Goal: Find specific page/section: Find specific page/section

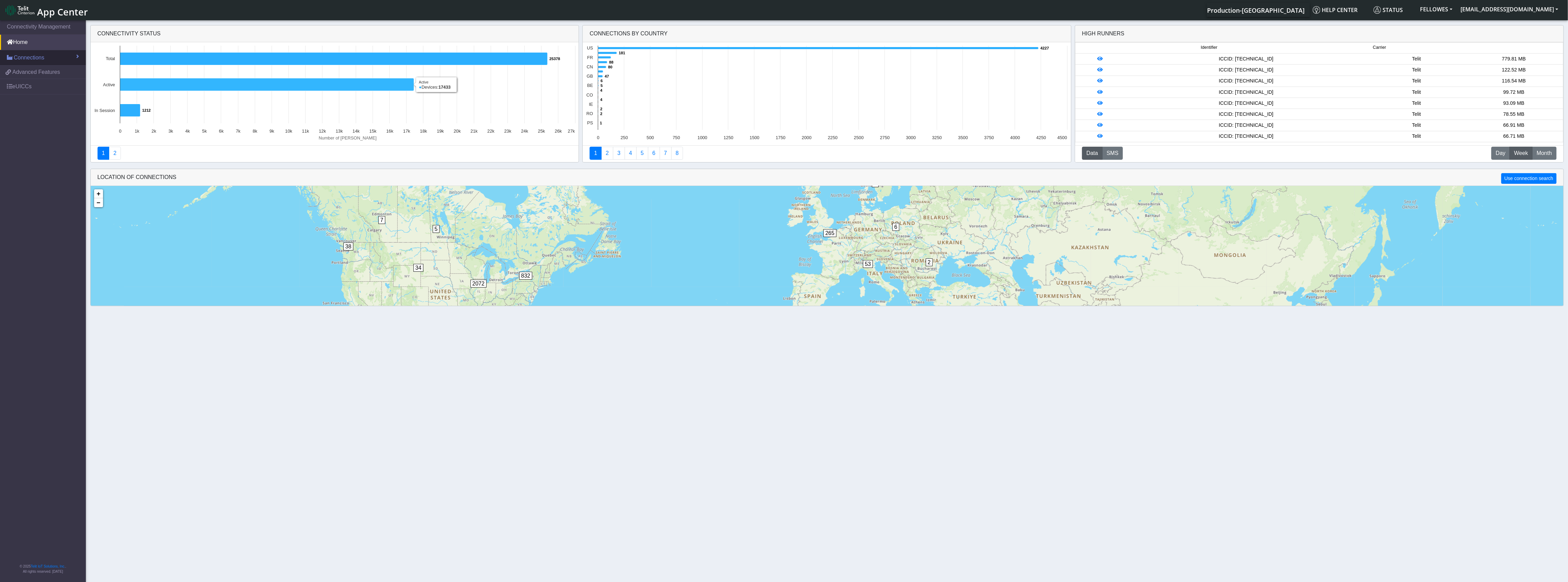
click at [34, 59] on span "Connections" at bounding box center [29, 58] width 30 height 9
click at [47, 75] on link "List" at bounding box center [43, 72] width 86 height 15
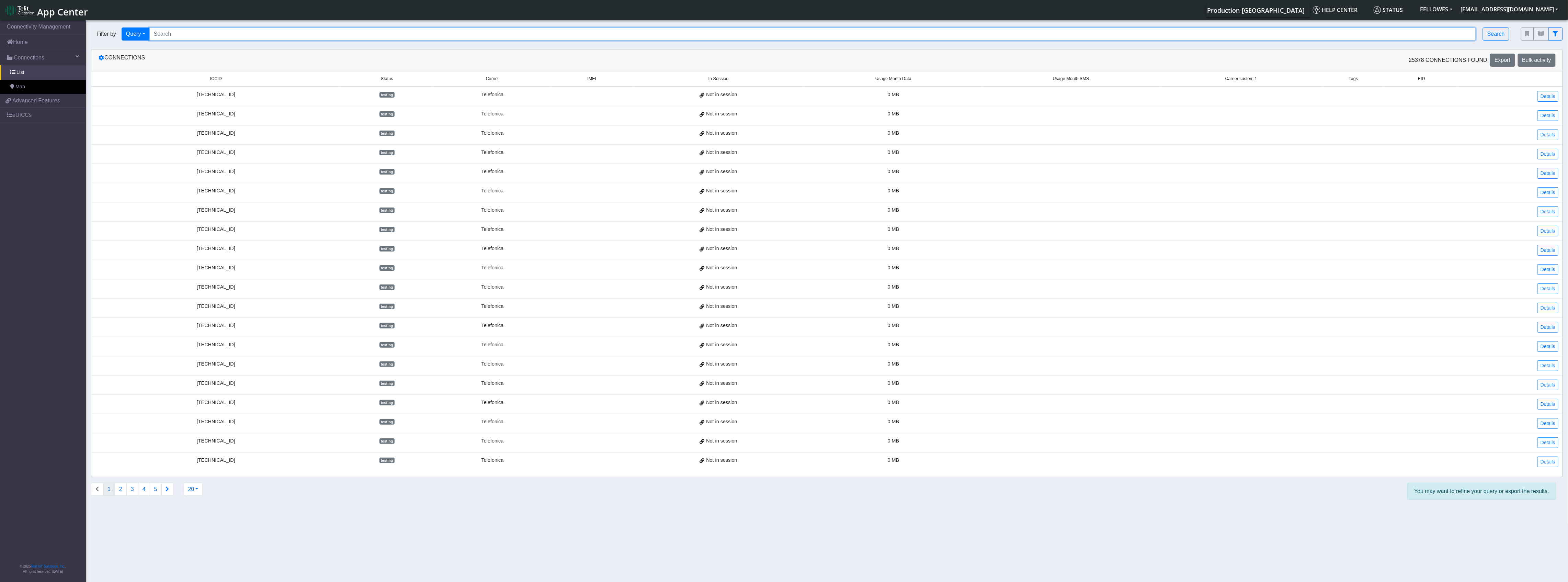
click at [197, 35] on input "Search..." at bounding box center [813, 33] width 1327 height 13
click at [723, 80] on span "In Session" at bounding box center [718, 79] width 20 height 7
click at [716, 80] on span "In Session" at bounding box center [718, 79] width 20 height 7
click at [723, 81] on span "In Session" at bounding box center [718, 79] width 20 height 7
click at [1558, 35] on icon "fitlers menu" at bounding box center [1555, 33] width 5 height 5
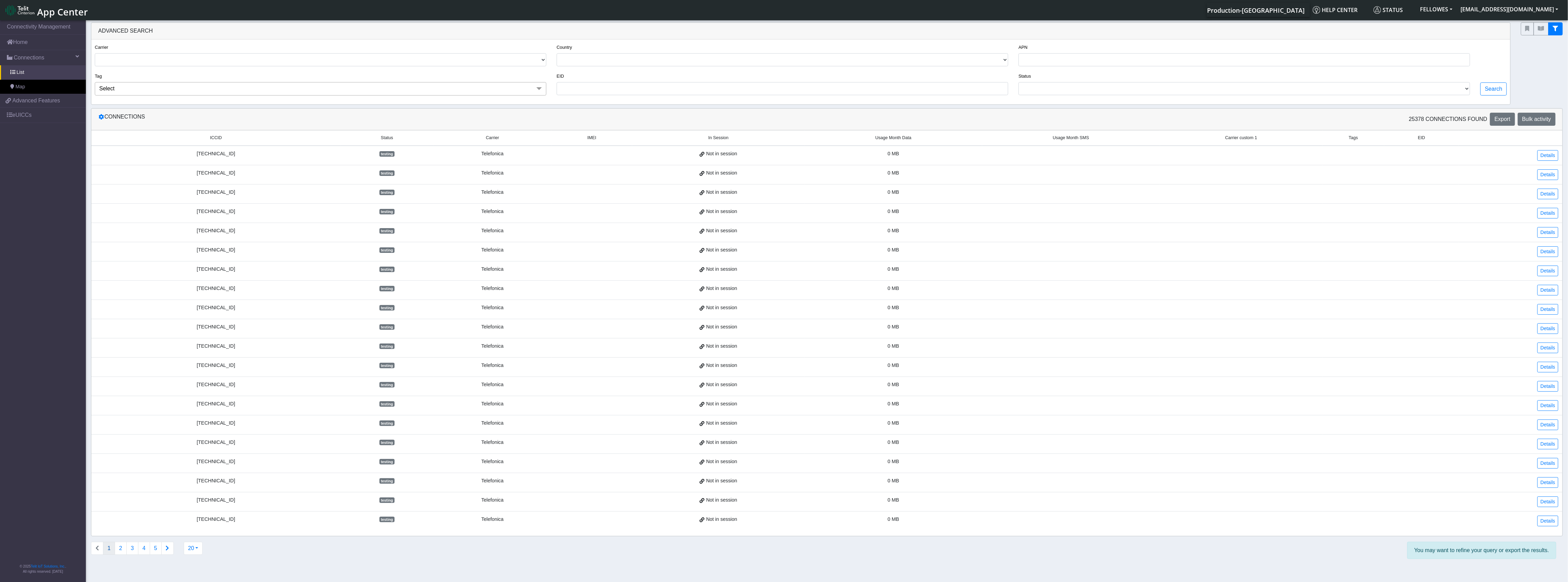
click at [723, 140] on span "In Session" at bounding box center [718, 138] width 20 height 7
click at [1096, 89] on select "ACTIVATED DEACTIVATED TESTING READY RETIRED" at bounding box center [1244, 88] width 452 height 13
select select "activated"
click at [1019, 83] on select "ACTIVATED DEACTIVATED TESTING READY RETIRED" at bounding box center [1244, 88] width 452 height 13
click at [345, 60] on select "TELIT AT&T-JASPER TELEFONICA" at bounding box center [321, 59] width 452 height 13
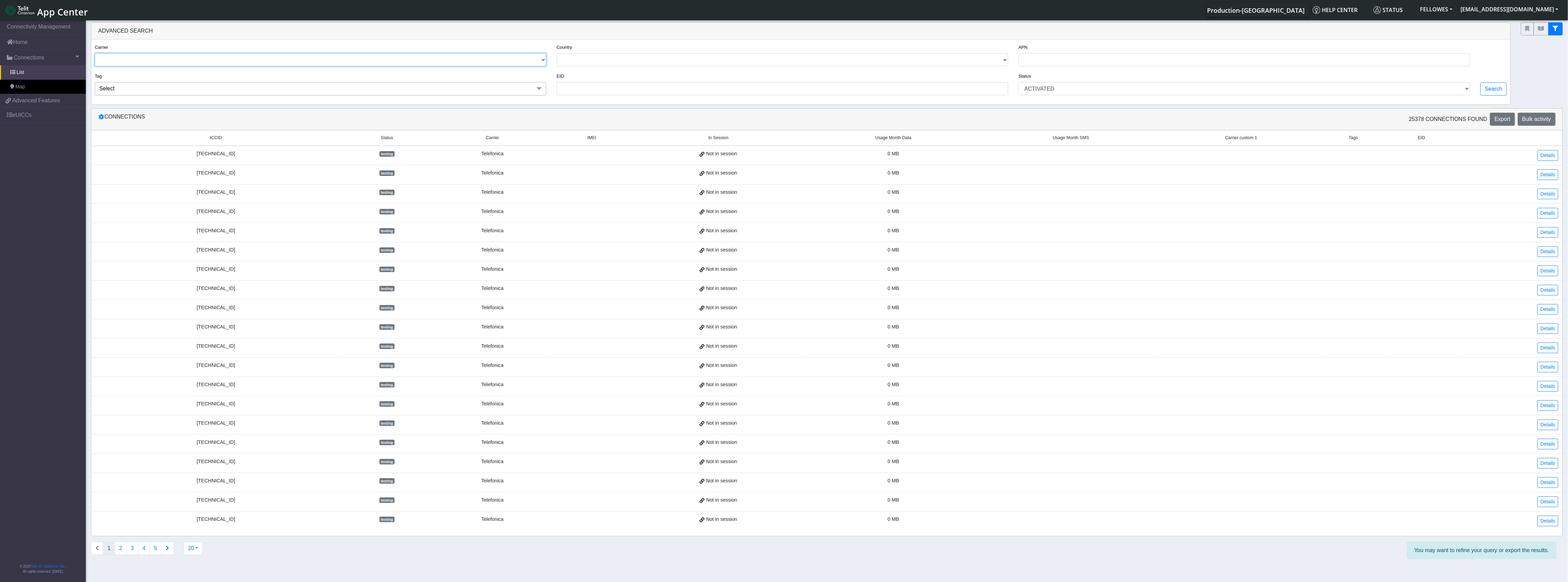
select select "telit"
click at [95, 54] on select "TELIT AT&T-JASPER TELEFONICA" at bounding box center [321, 59] width 452 height 13
click at [645, 50] on div "Country [GEOGRAPHIC_DATA] [GEOGRAPHIC_DATA] [GEOGRAPHIC_DATA] [GEOGRAPHIC_DATA]…" at bounding box center [783, 55] width 452 height 23
click at [645, 57] on select "[GEOGRAPHIC_DATA] [GEOGRAPHIC_DATA] [GEOGRAPHIC_DATA] [GEOGRAPHIC_DATA] [GEOGRA…" at bounding box center [783, 59] width 452 height 13
select select "us"
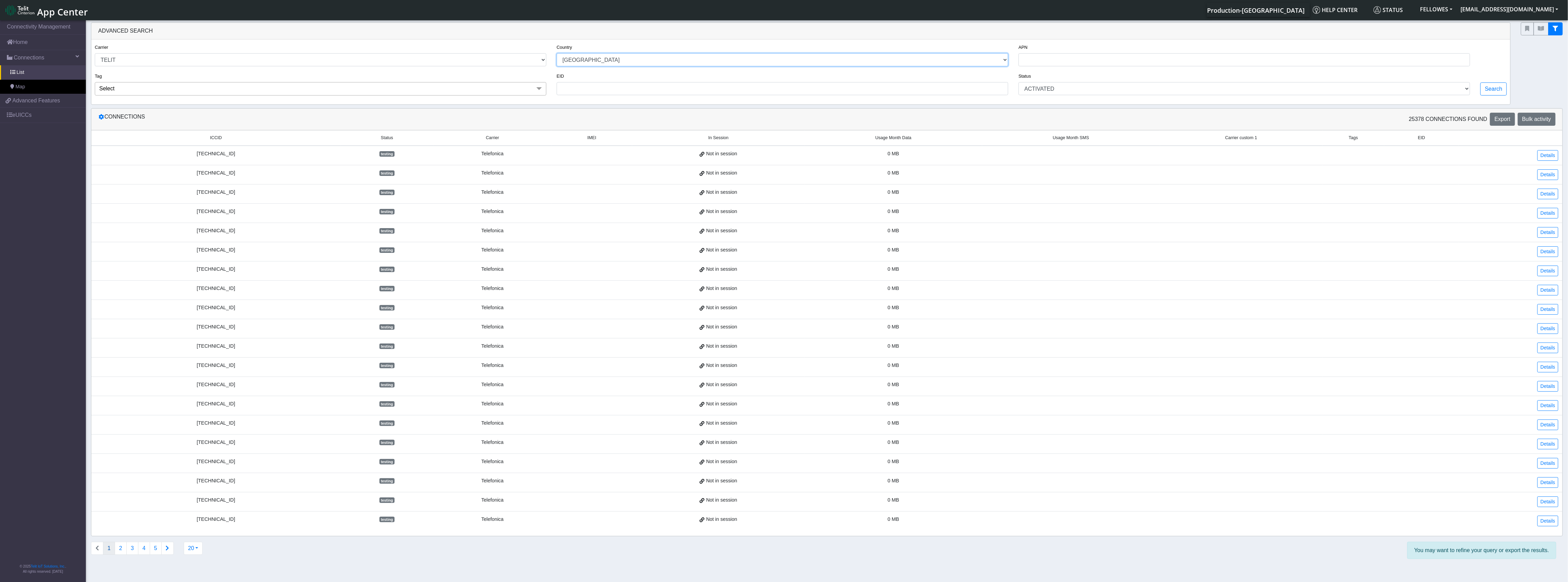
click at [557, 54] on select "[GEOGRAPHIC_DATA] [GEOGRAPHIC_DATA] [GEOGRAPHIC_DATA] [GEOGRAPHIC_DATA] [GEOGRA…" at bounding box center [783, 59] width 452 height 13
click at [1500, 93] on button "Search" at bounding box center [1493, 88] width 26 height 13
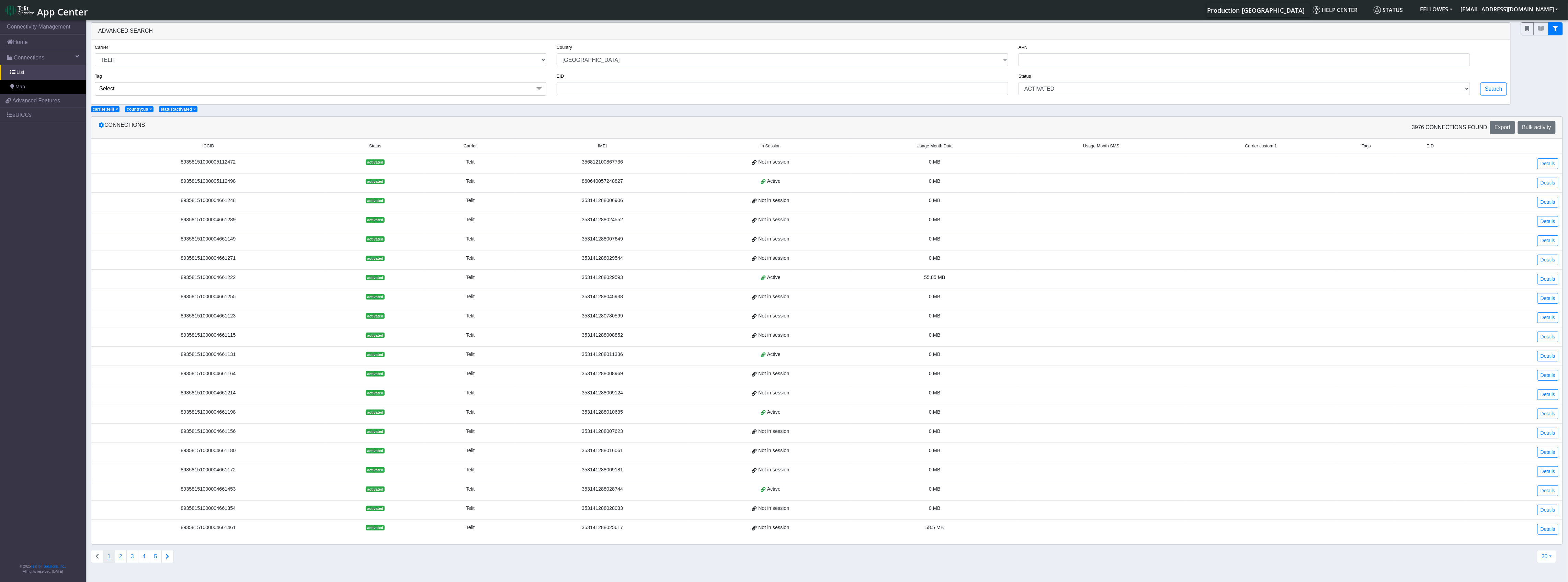
click at [709, 183] on div "Active" at bounding box center [771, 181] width 154 height 7
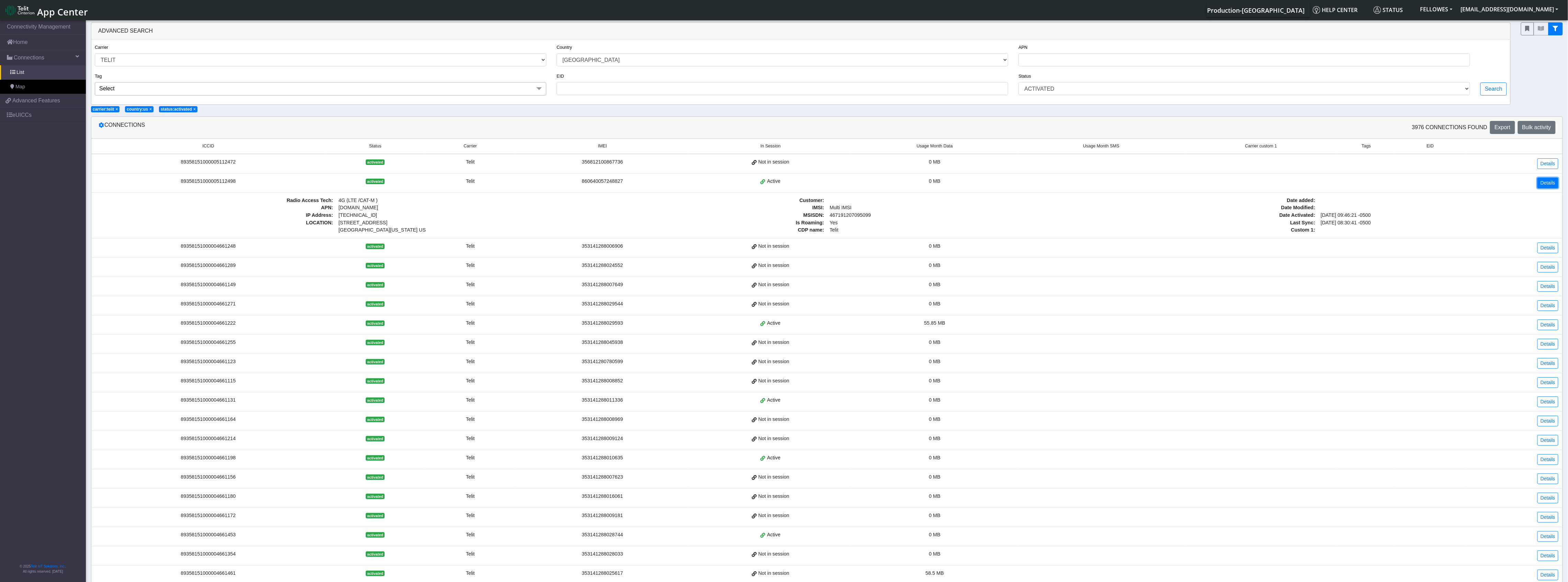
click at [1550, 188] on link "Details" at bounding box center [1548, 183] width 21 height 10
